Goal: Information Seeking & Learning: Find specific fact

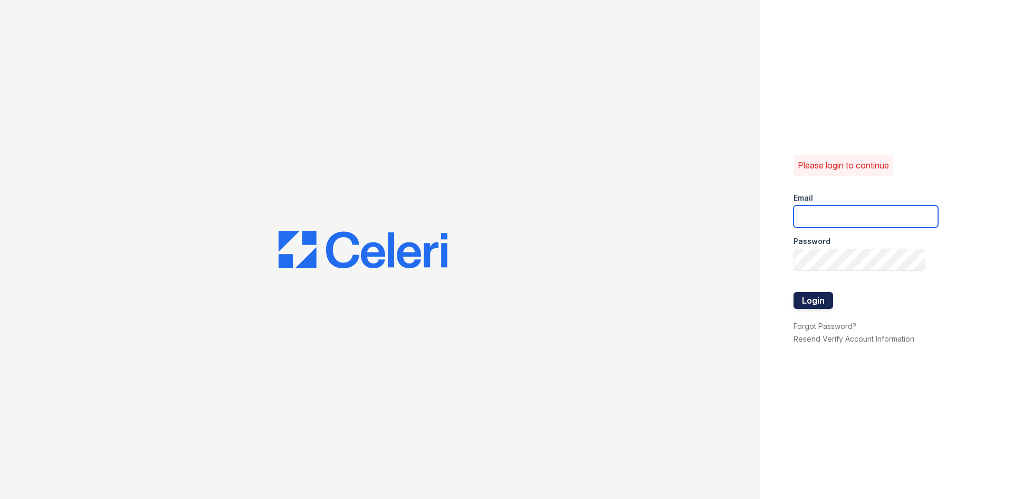
type input "[EMAIL_ADDRESS][DOMAIN_NAME]"
click at [815, 300] on button "Login" at bounding box center [813, 300] width 40 height 17
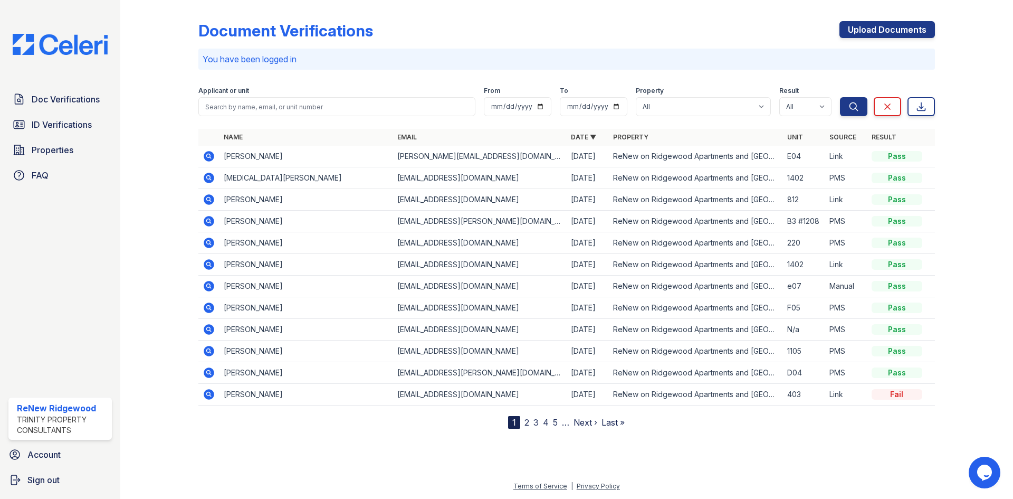
click at [204, 219] on icon at bounding box center [209, 221] width 11 height 11
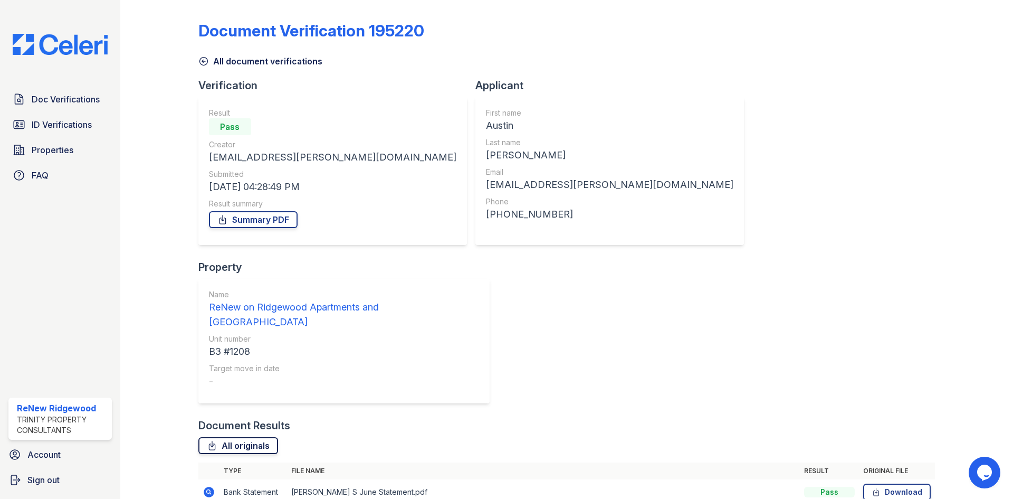
click at [220, 437] on link "All originals" at bounding box center [238, 445] width 80 height 17
click at [249, 222] on link "Summary PDF" at bounding box center [253, 219] width 89 height 17
click at [50, 123] on span "ID Verifications" at bounding box center [62, 124] width 60 height 13
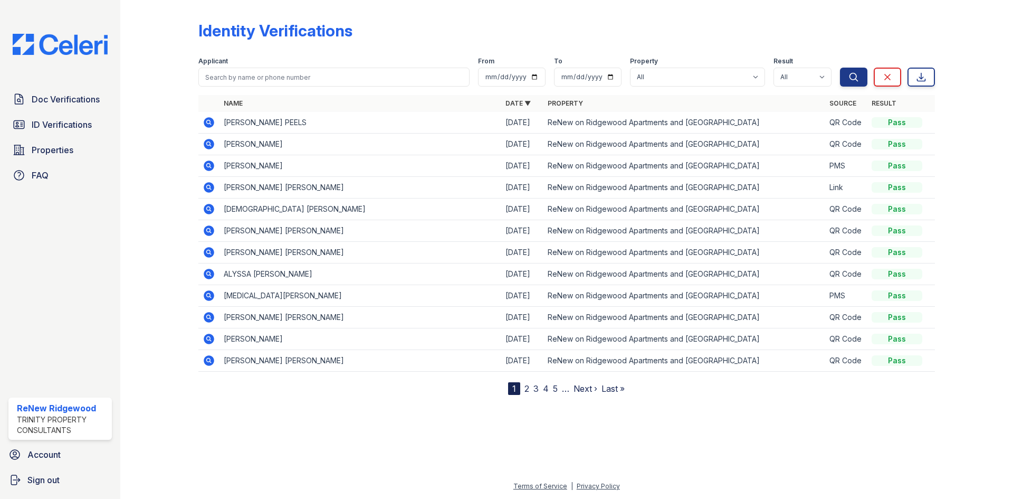
click at [276, 124] on td "KARIZMA CHANTASIA PEELS" at bounding box center [360, 123] width 282 height 22
click at [205, 120] on icon at bounding box center [209, 122] width 11 height 11
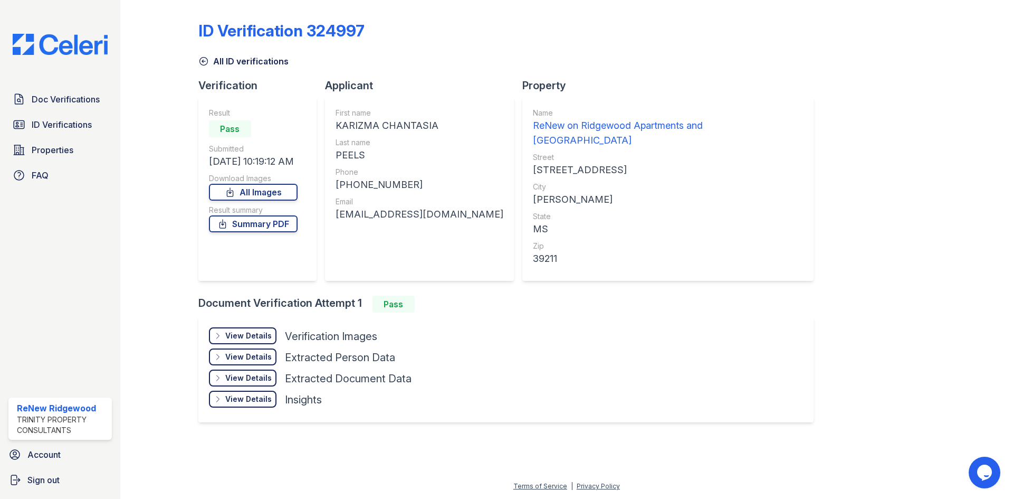
click at [235, 330] on div "View Details" at bounding box center [248, 335] width 46 height 11
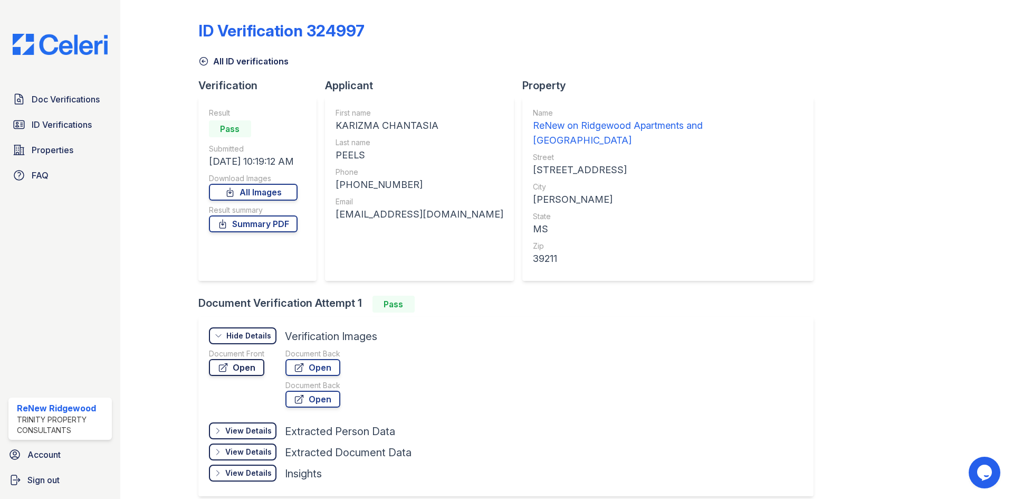
click at [244, 359] on link "Open" at bounding box center [236, 367] width 55 height 17
click at [58, 133] on link "ID Verifications" at bounding box center [59, 124] width 103 height 21
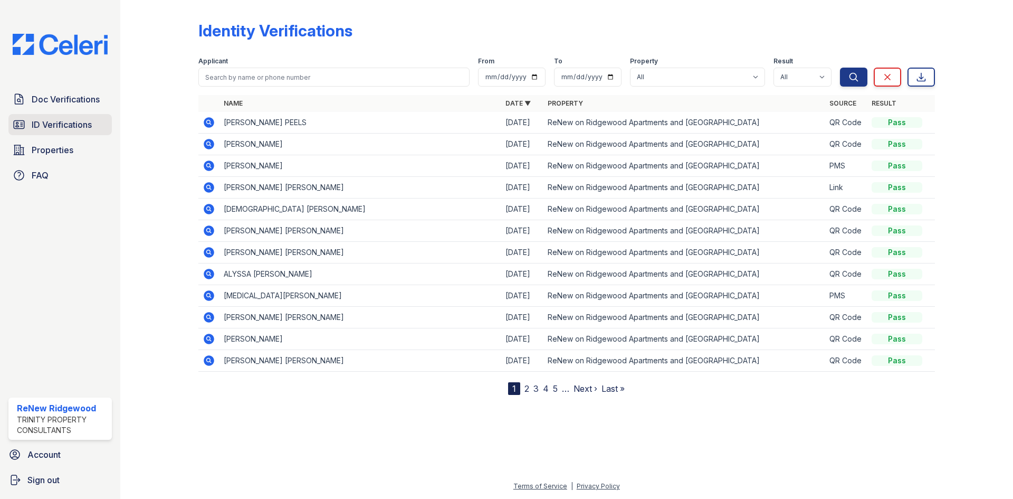
click at [75, 126] on span "ID Verifications" at bounding box center [62, 124] width 60 height 13
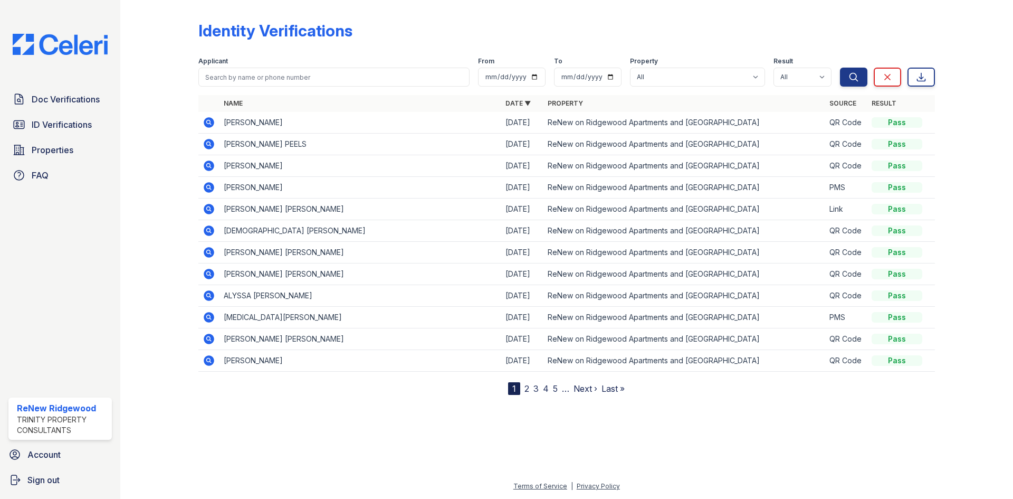
click at [205, 122] on icon at bounding box center [209, 122] width 11 height 11
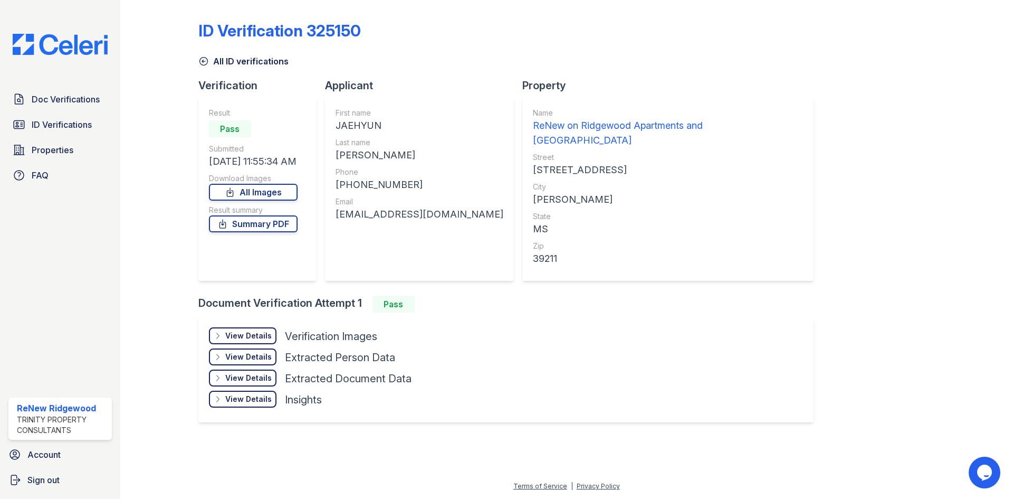
click at [257, 327] on div "View Details Details" at bounding box center [243, 335] width 68 height 17
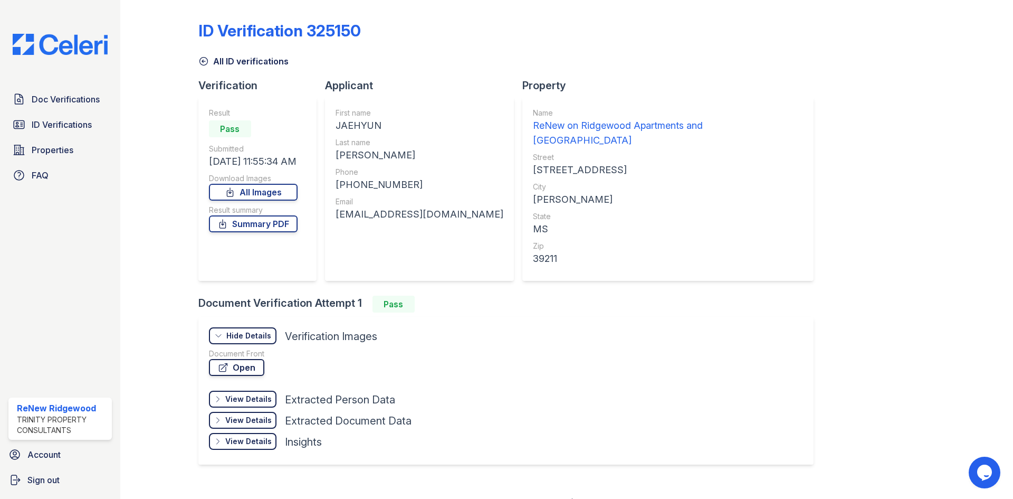
click at [235, 359] on link "Open" at bounding box center [236, 367] width 55 height 17
click at [42, 121] on span "ID Verifications" at bounding box center [62, 124] width 60 height 13
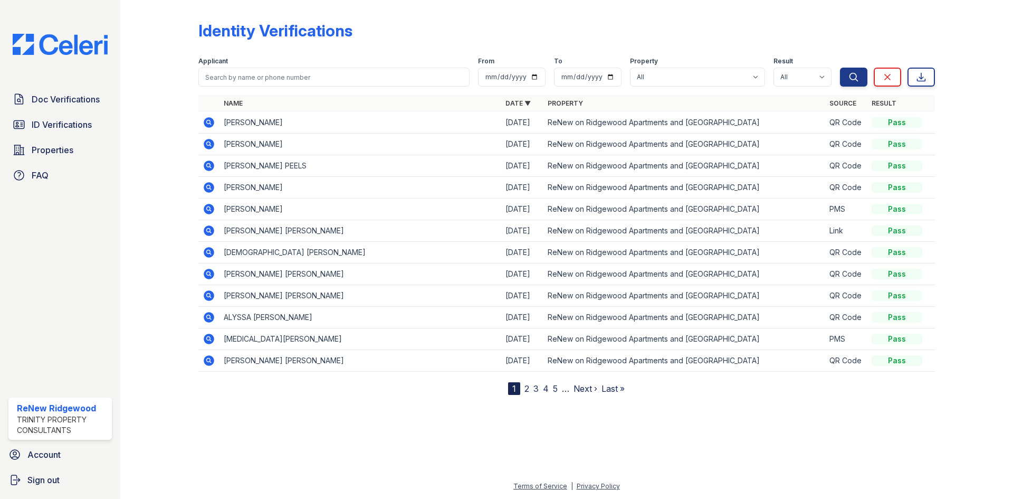
click at [208, 120] on icon at bounding box center [209, 122] width 13 height 13
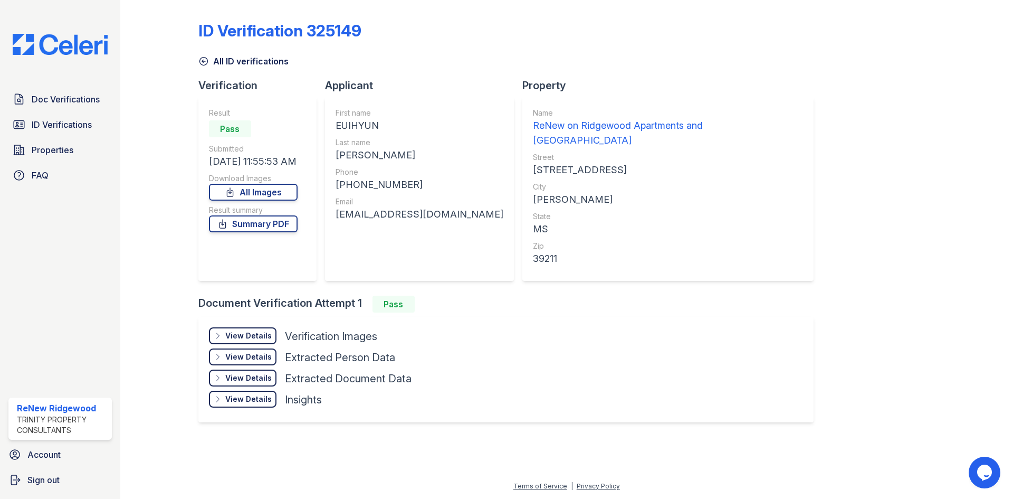
click at [250, 327] on div "View Details Details" at bounding box center [243, 335] width 68 height 17
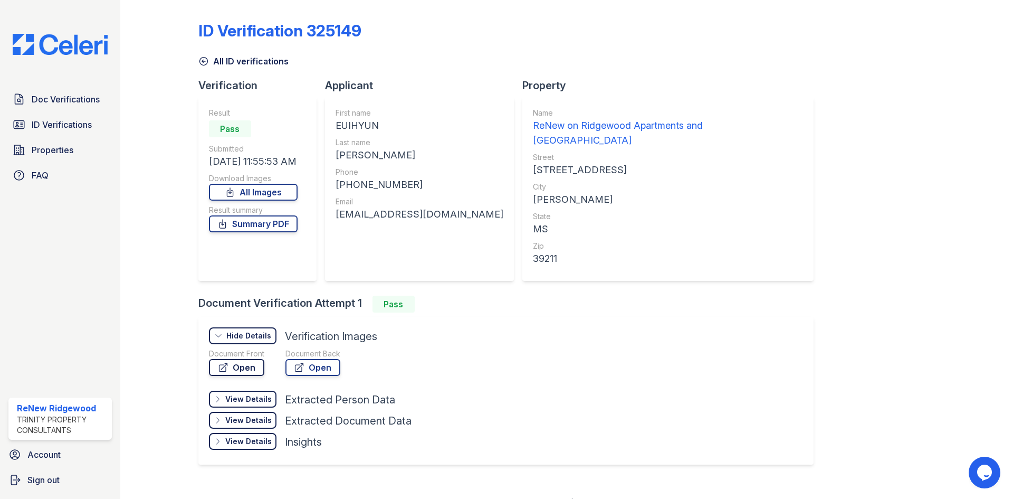
click at [234, 359] on link "Open" at bounding box center [236, 367] width 55 height 17
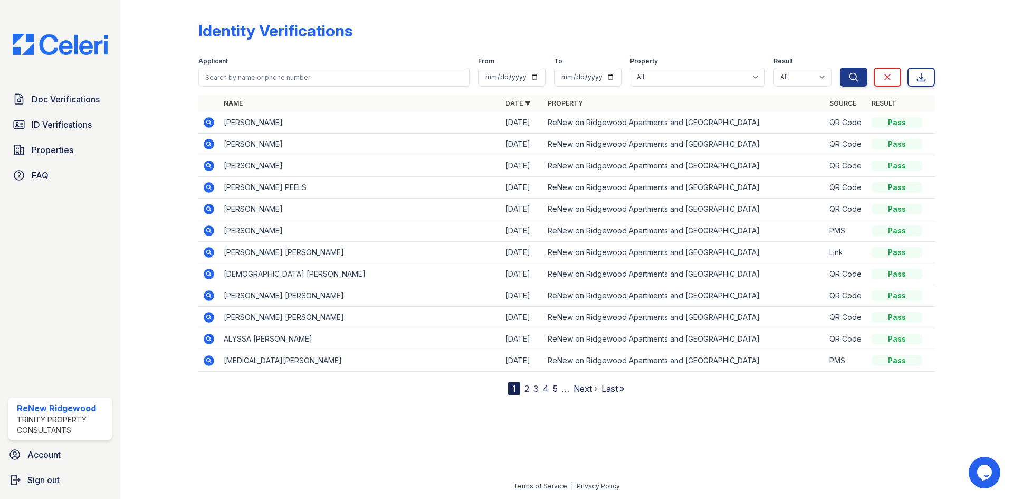
click at [207, 126] on icon at bounding box center [209, 122] width 11 height 11
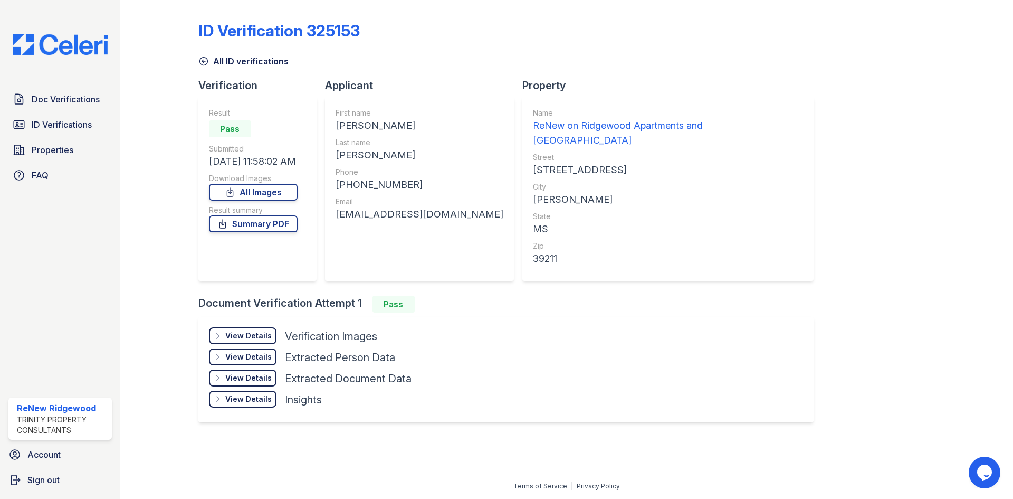
click at [241, 330] on div "View Details" at bounding box center [248, 335] width 46 height 11
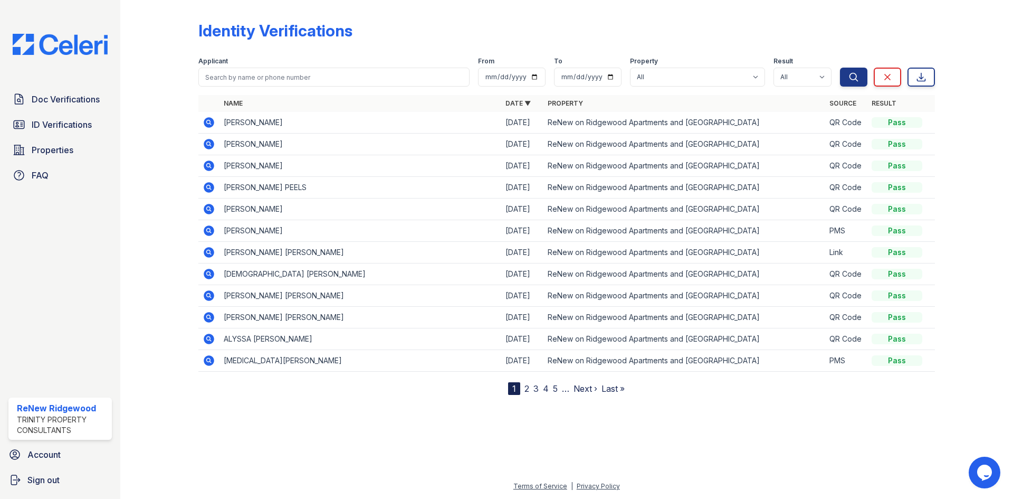
click at [208, 143] on icon at bounding box center [208, 143] width 3 height 3
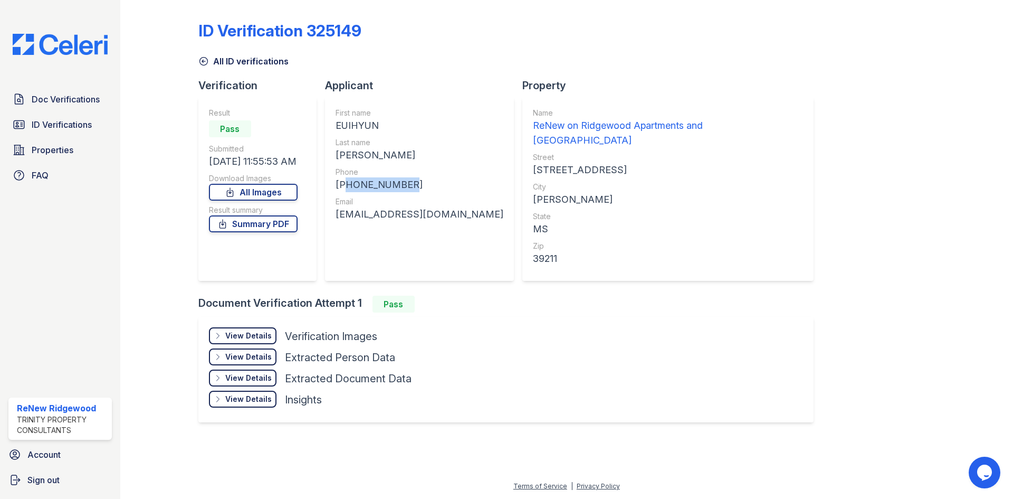
drag, startPoint x: 343, startPoint y: 186, endPoint x: 408, endPoint y: 187, distance: 65.4
click at [408, 187] on div "+18482547169" at bounding box center [420, 184] width 168 height 15
copy div "18482547169"
drag, startPoint x: 334, startPoint y: 215, endPoint x: 438, endPoint y: 219, distance: 103.5
click at [438, 219] on div "First name EUIHYUN Last name KIM Phone +18482547169 Email robertkimk@gmail.com" at bounding box center [419, 189] width 189 height 184
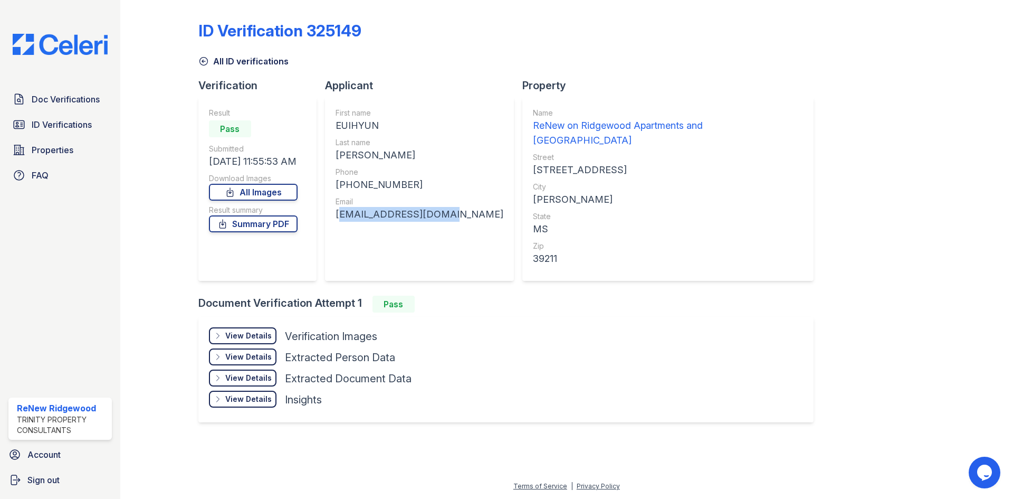
copy div "robertkimk@gmail.com"
drag, startPoint x: 333, startPoint y: 127, endPoint x: 379, endPoint y: 130, distance: 45.5
click at [379, 130] on div "First name EUIHYUN Last name KIM Phone +18482547169 Email robertkimk@gmail.com" at bounding box center [419, 189] width 189 height 184
copy div "EUIHYUN"
drag, startPoint x: 333, startPoint y: 155, endPoint x: 359, endPoint y: 159, distance: 26.6
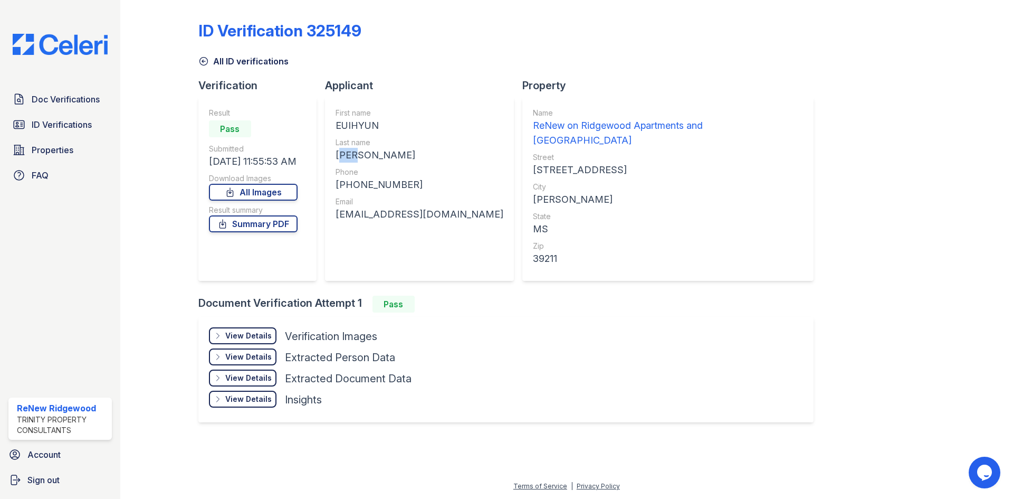
click at [359, 159] on div "First name EUIHYUN Last name KIM Phone +18482547169 Email robertkimk@gmail.com" at bounding box center [419, 189] width 189 height 184
copy div "KIM"
click at [73, 129] on span "ID Verifications" at bounding box center [62, 124] width 60 height 13
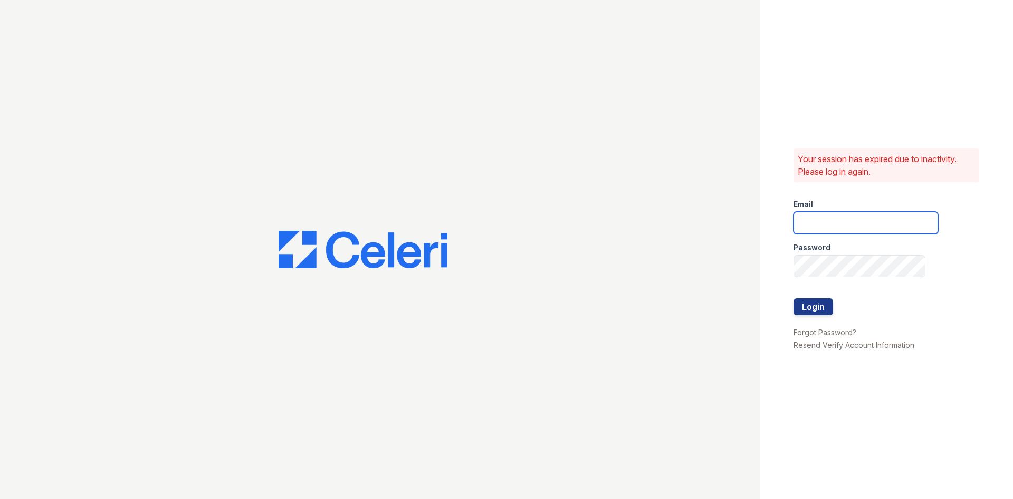
type input "renewonridgewoodtemp@trinity-pm.com"
click at [807, 306] on button "Login" at bounding box center [813, 306] width 40 height 17
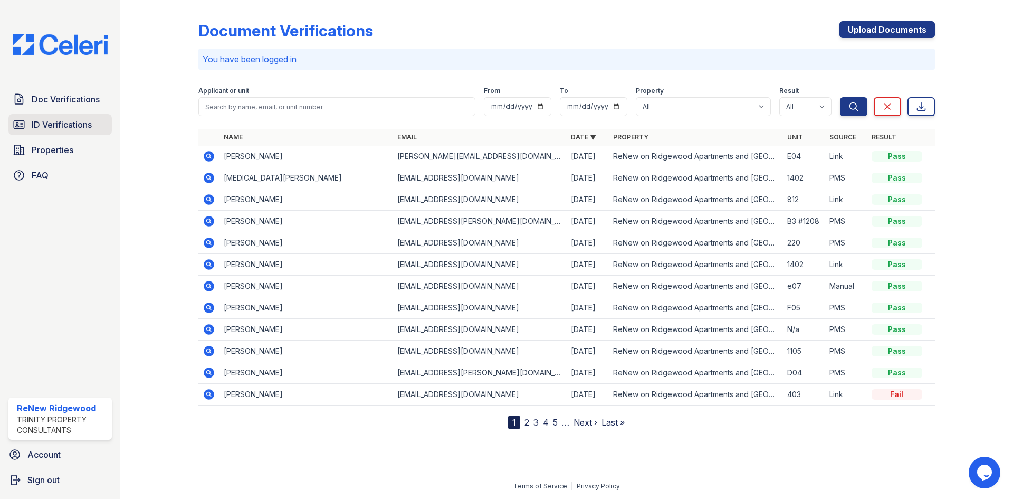
click at [55, 126] on span "ID Verifications" at bounding box center [62, 124] width 60 height 13
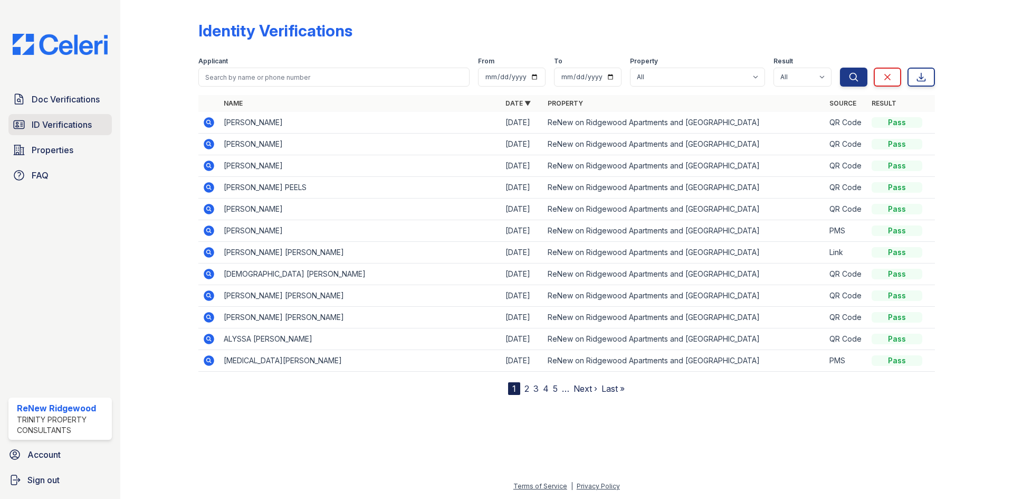
click at [69, 119] on span "ID Verifications" at bounding box center [62, 124] width 60 height 13
